Goal: Find specific page/section: Find specific page/section

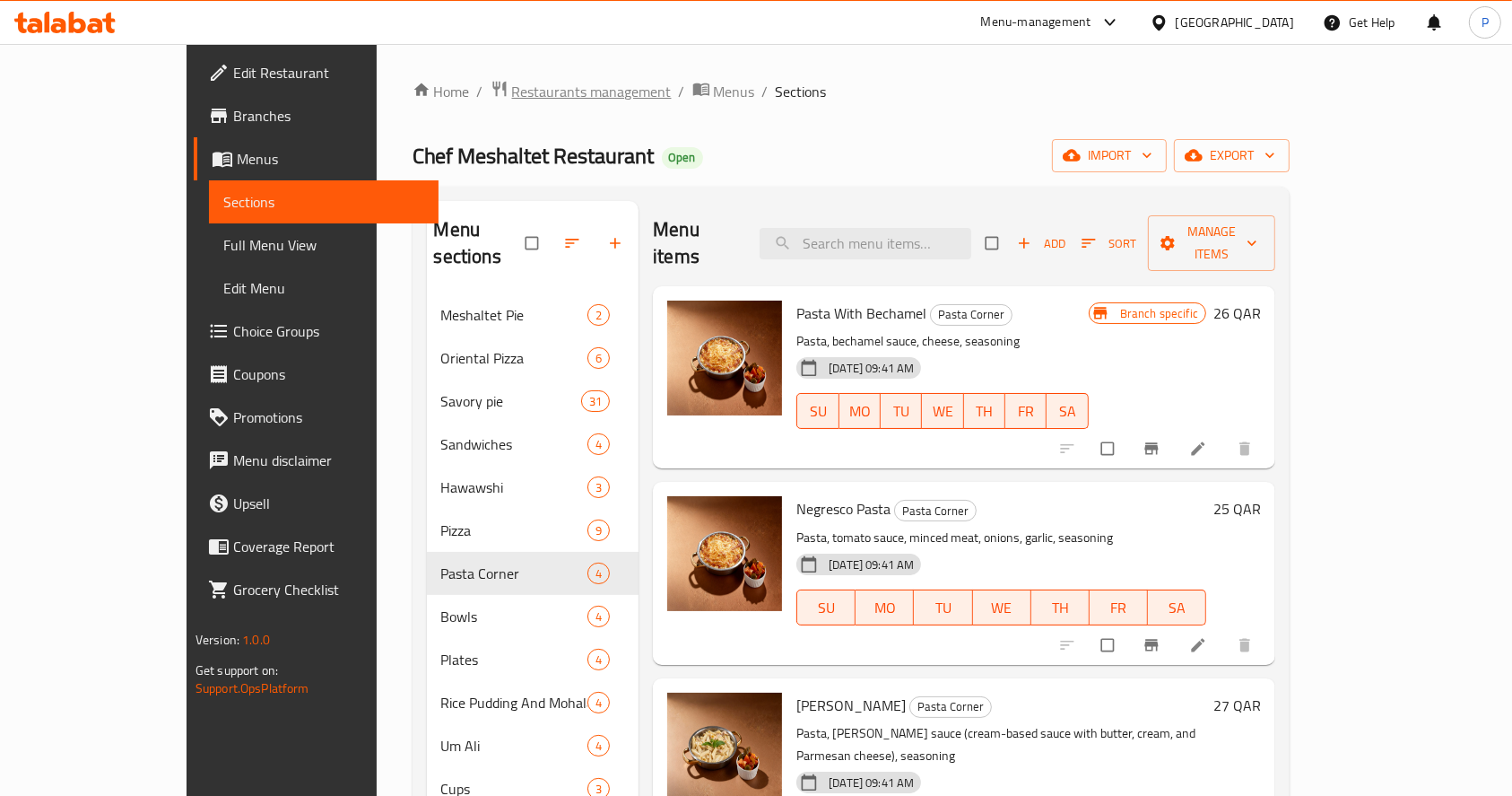
click at [512, 97] on span "Restaurants management" at bounding box center [591, 91] width 160 height 21
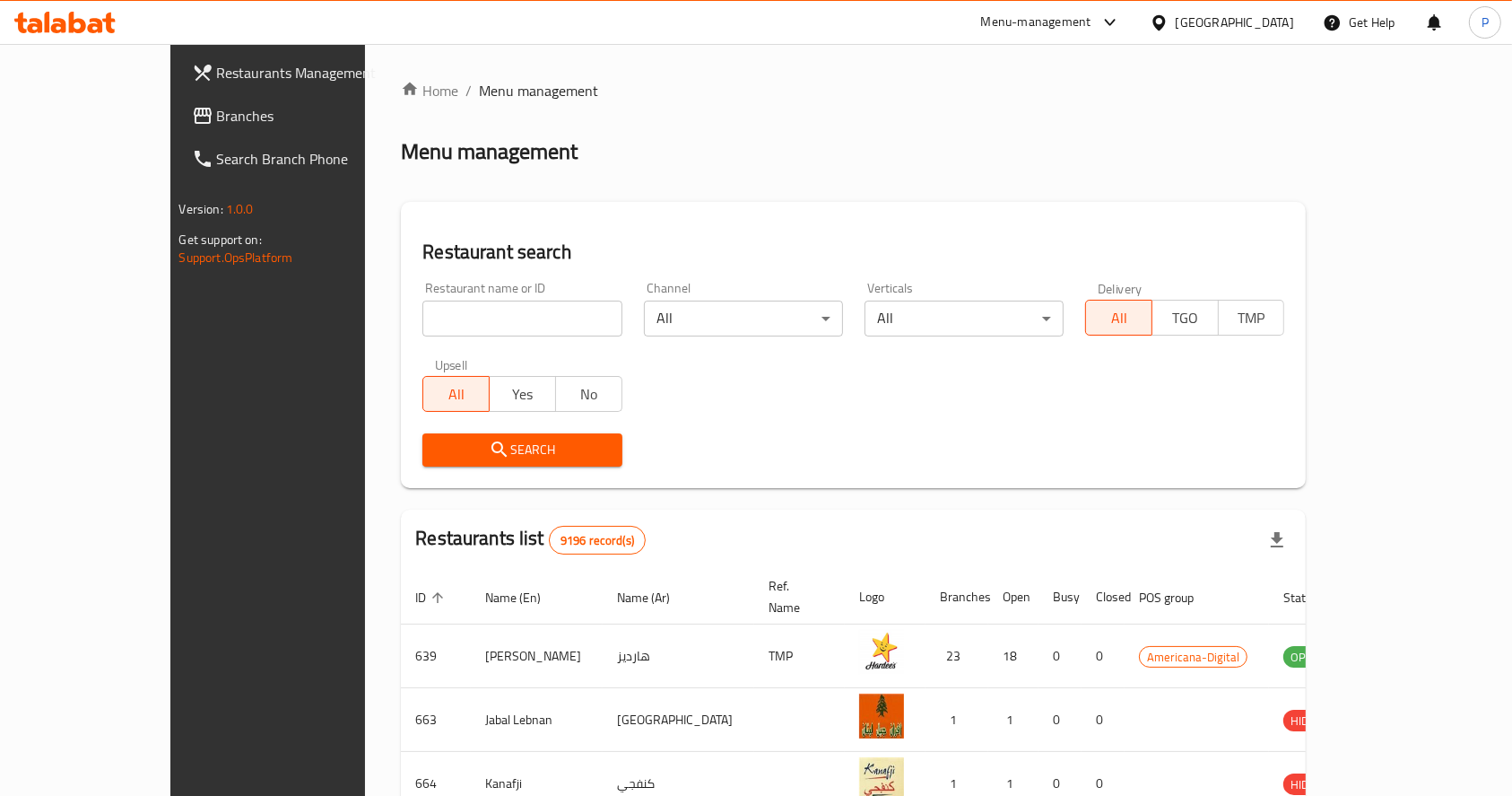
click at [430, 318] on input "search" at bounding box center [521, 318] width 199 height 36
type input "al qaim"
click button "Search" at bounding box center [521, 450] width 199 height 33
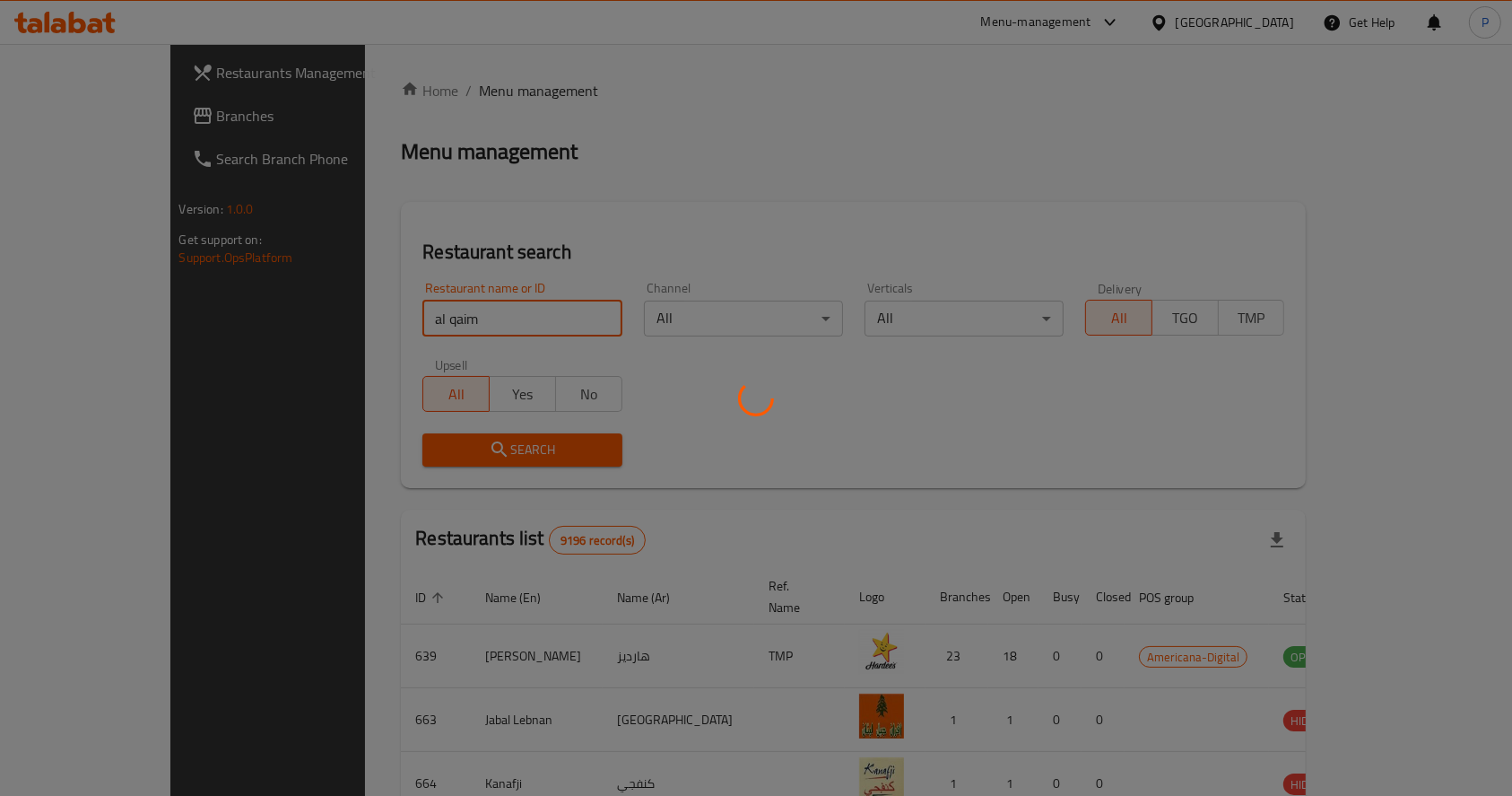
click button "Search" at bounding box center [521, 450] width 199 height 33
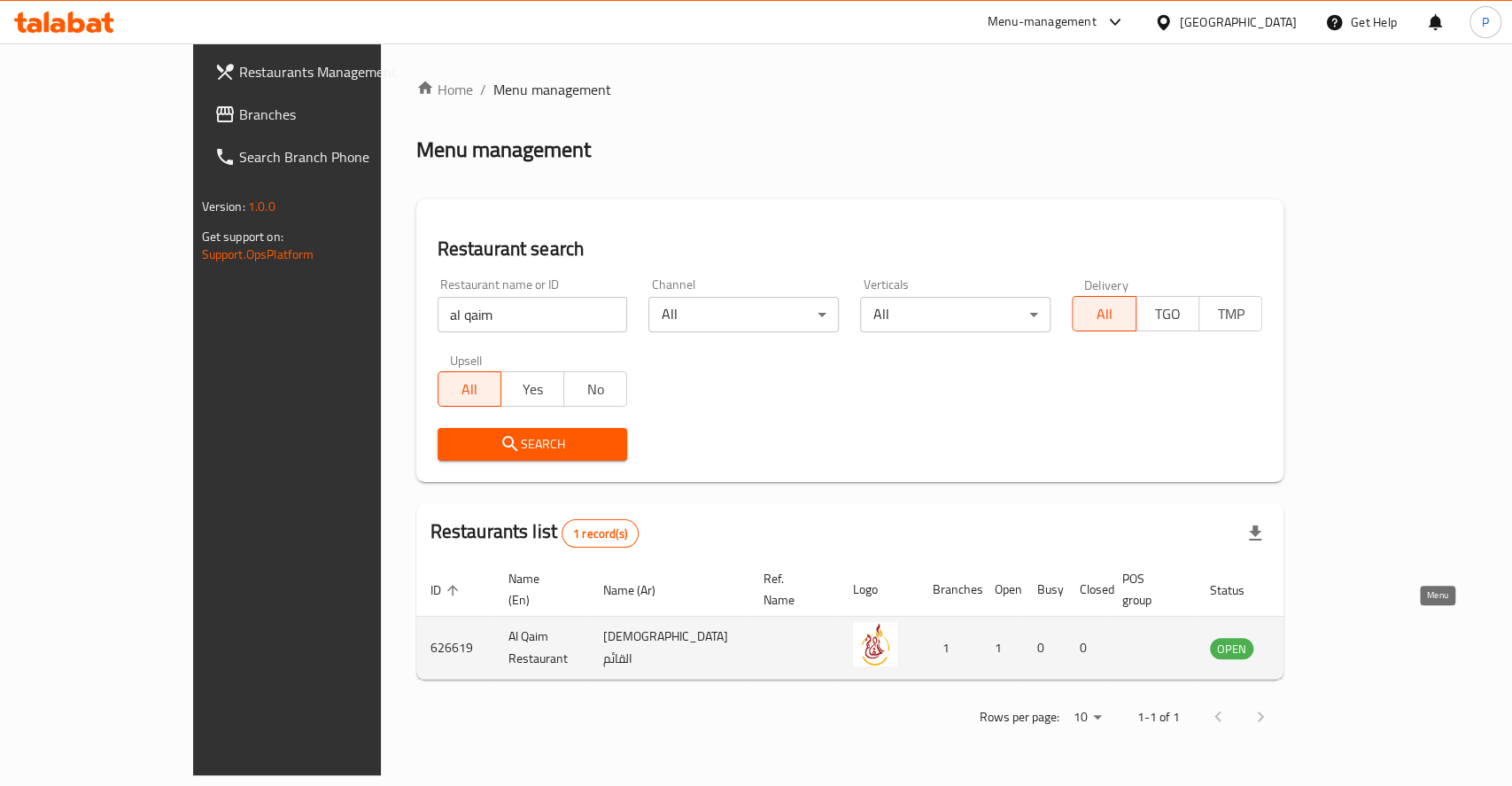
click at [1324, 637] on icon "enhanced table" at bounding box center [1314, 647] width 21 height 21
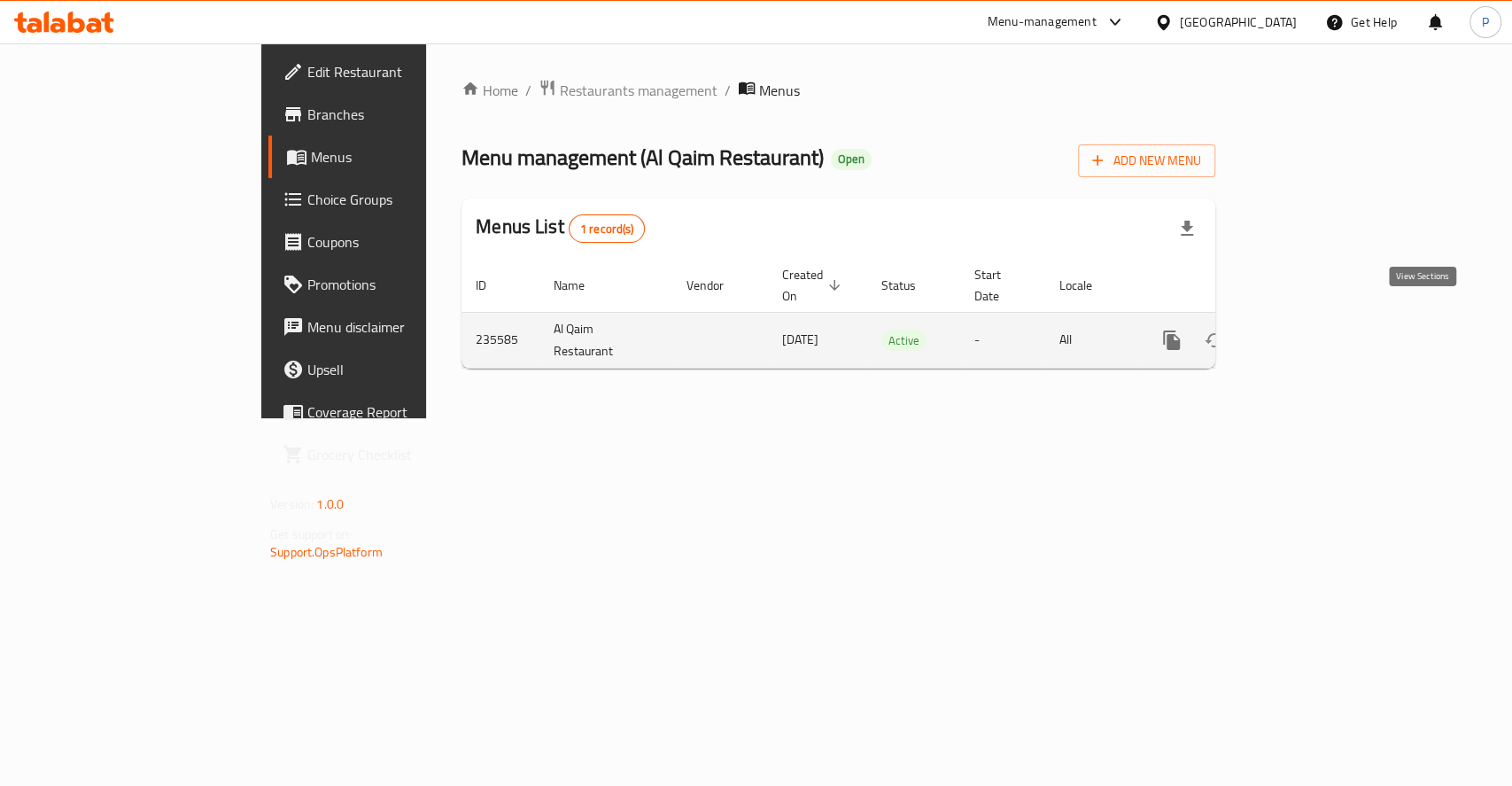
click at [1310, 329] on icon "enhanced table" at bounding box center [1299, 340] width 21 height 21
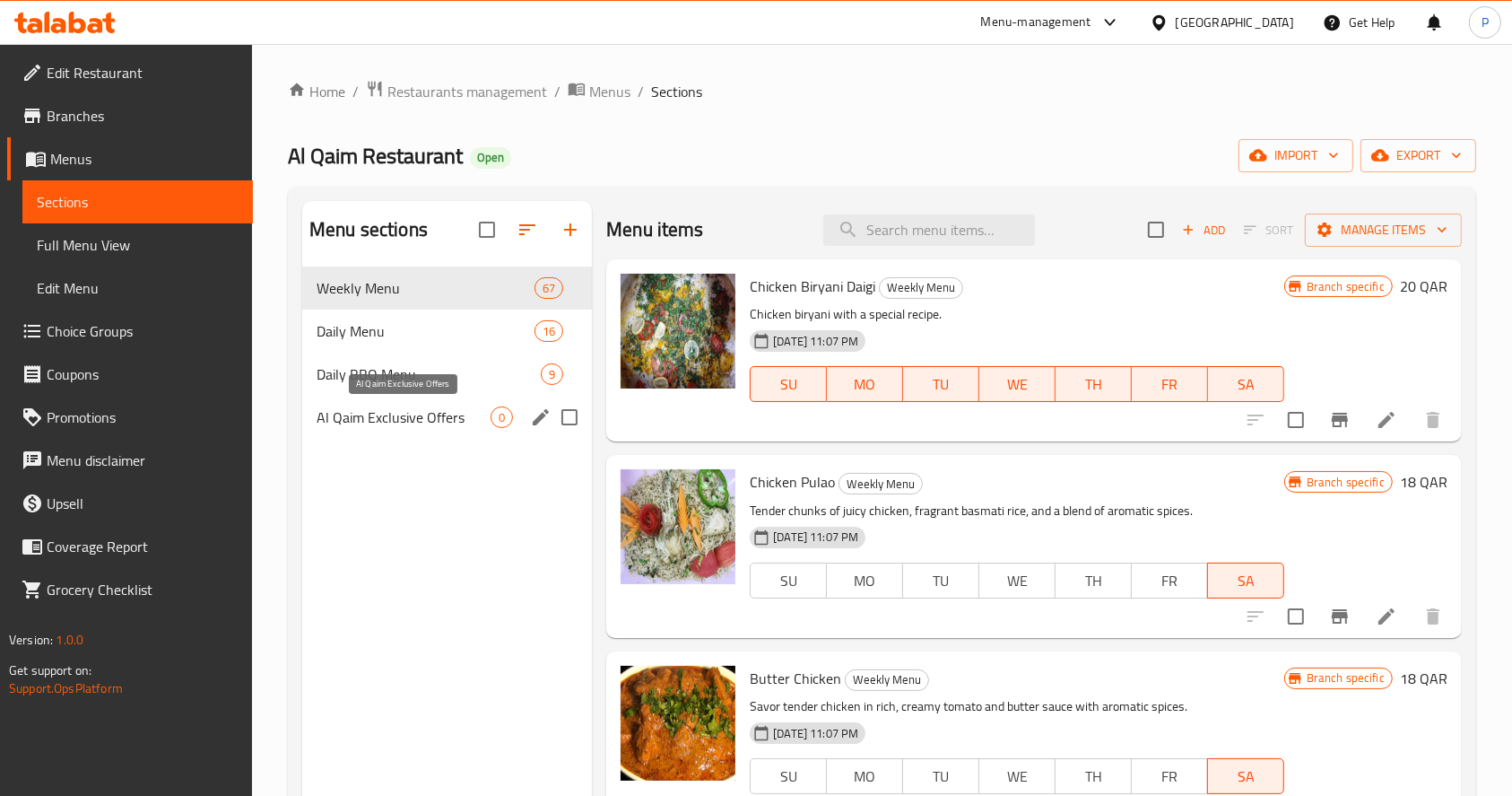
click at [405, 415] on span "Al Qaim Exclusive Offers" at bounding box center [403, 417] width 173 height 21
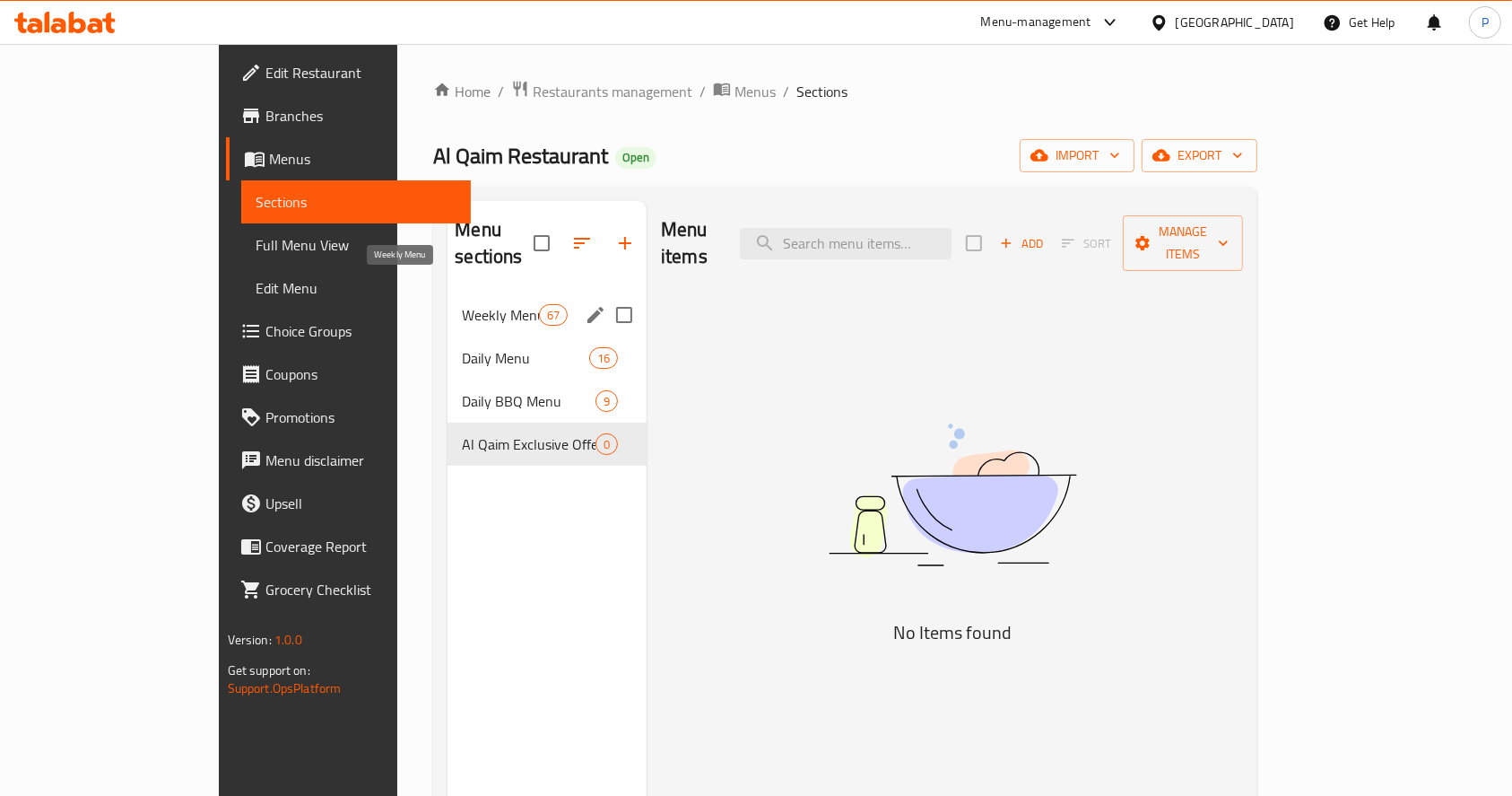
click at [461, 304] on span "Weekly Menu" at bounding box center [499, 315] width 77 height 21
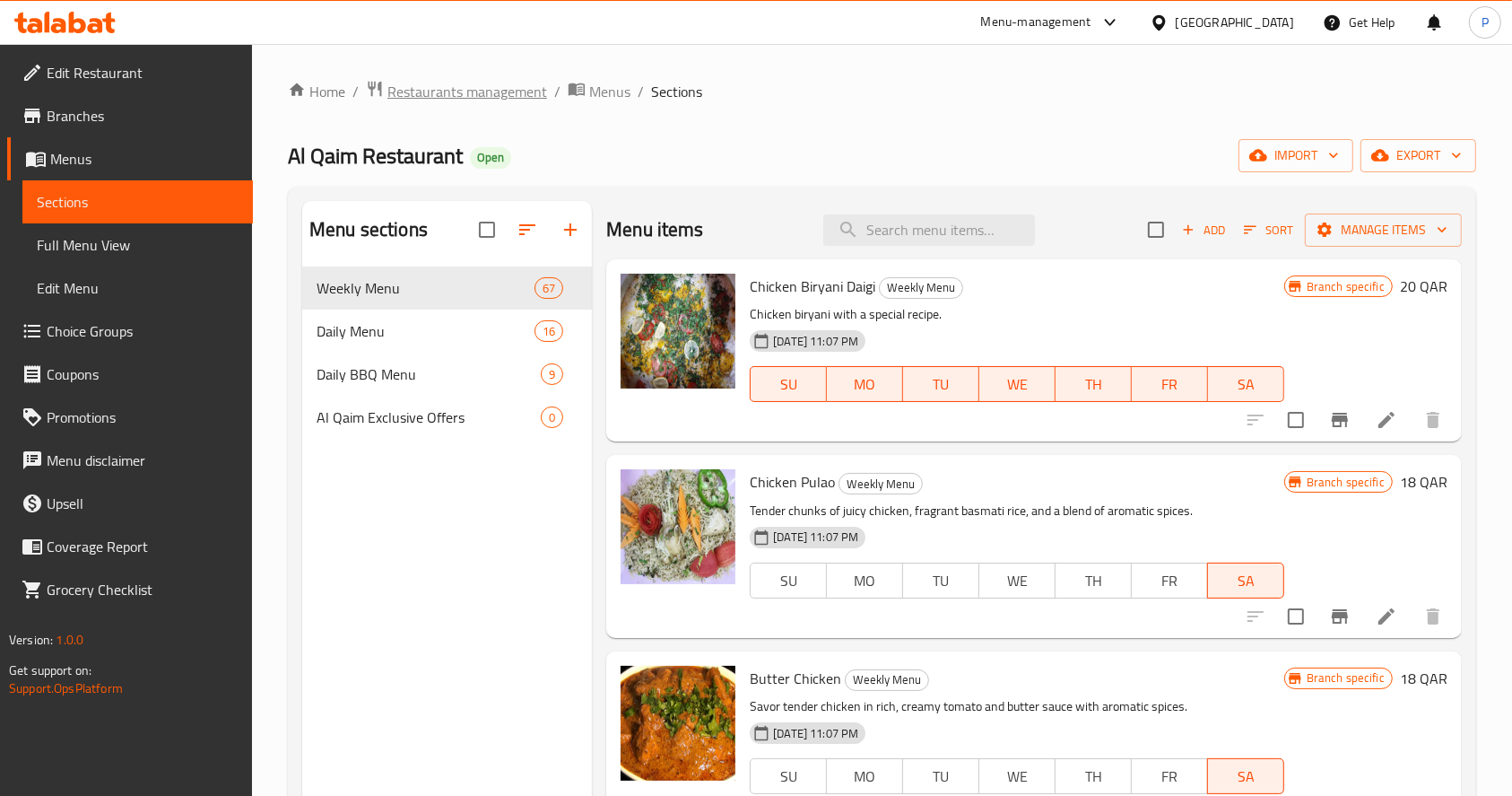
click at [449, 85] on span "Restaurants management" at bounding box center [467, 91] width 160 height 21
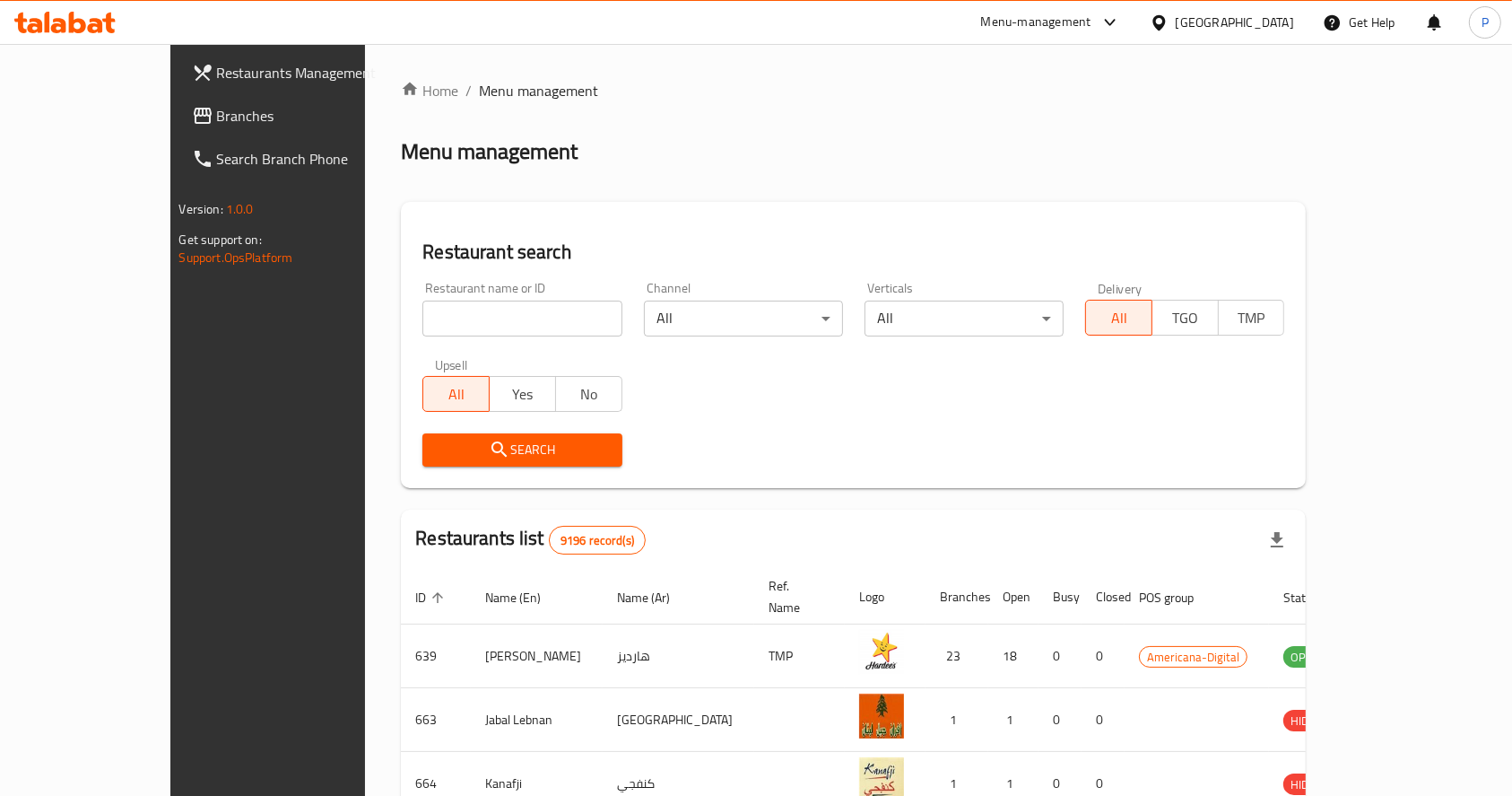
click at [423, 319] on input "search" at bounding box center [521, 318] width 199 height 36
type input "al qaim"
click at [437, 447] on span "Search" at bounding box center [522, 449] width 171 height 22
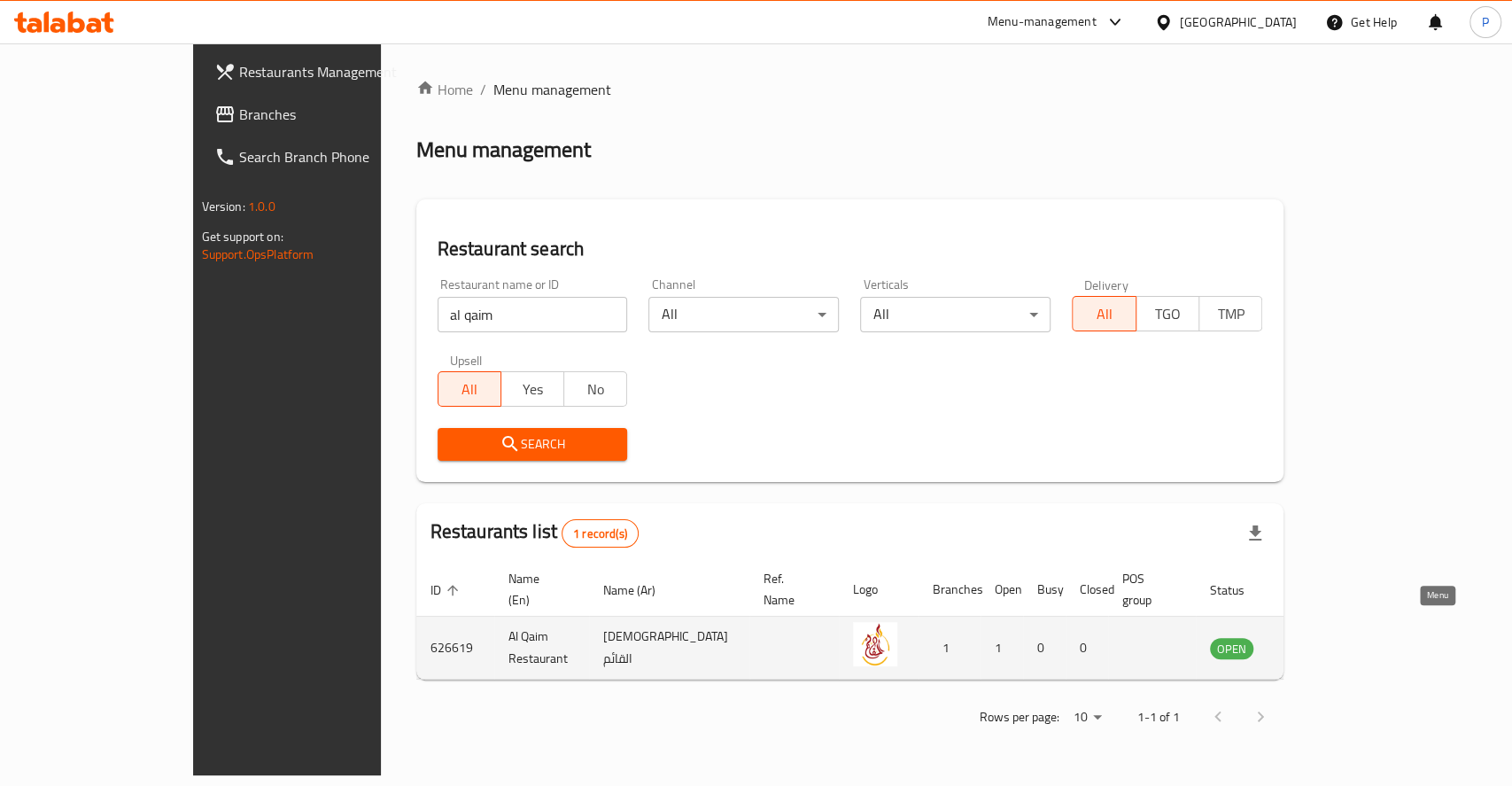
click at [1324, 637] on icon "enhanced table" at bounding box center [1314, 647] width 21 height 21
